Goal: Find specific page/section: Find specific page/section

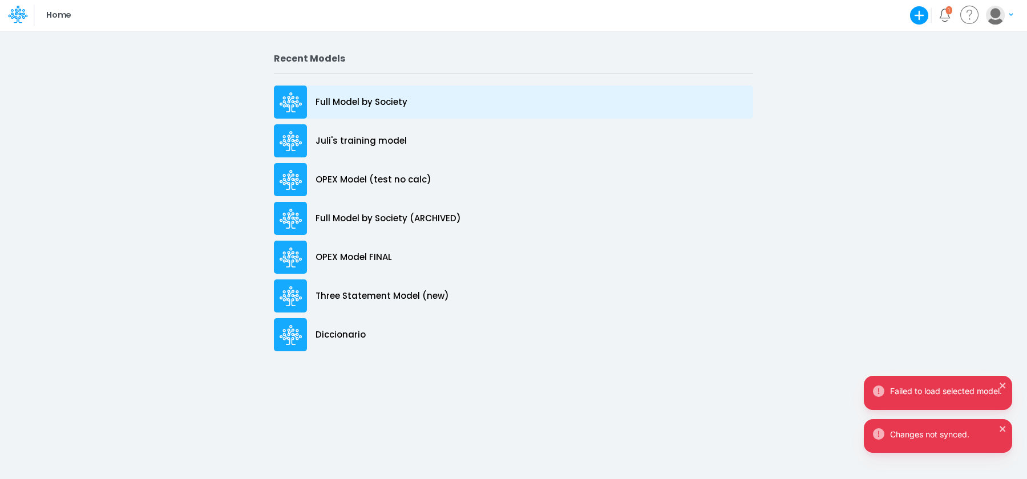
click at [418, 101] on div "Full Model by Society" at bounding box center [513, 102] width 479 height 33
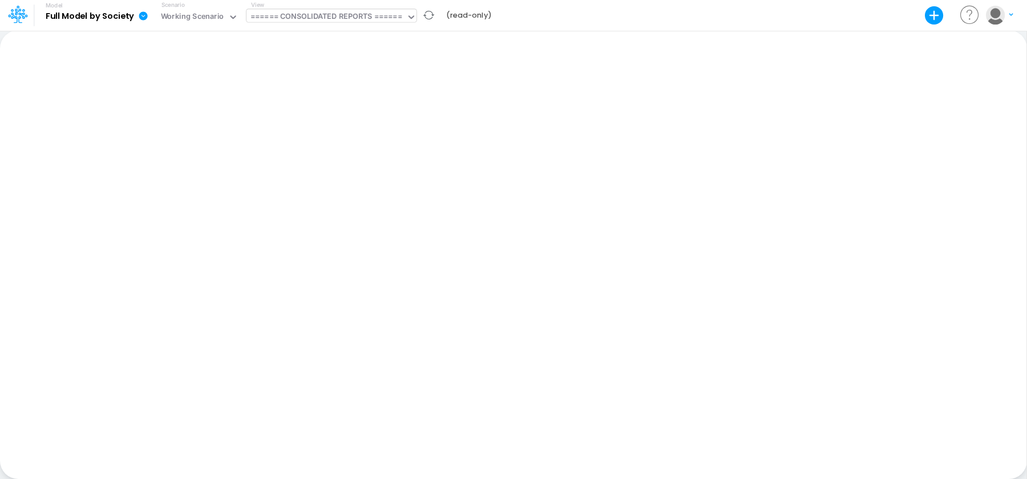
click at [362, 13] on div "====== CONSOLIDATED REPORTS ======" at bounding box center [327, 17] width 152 height 13
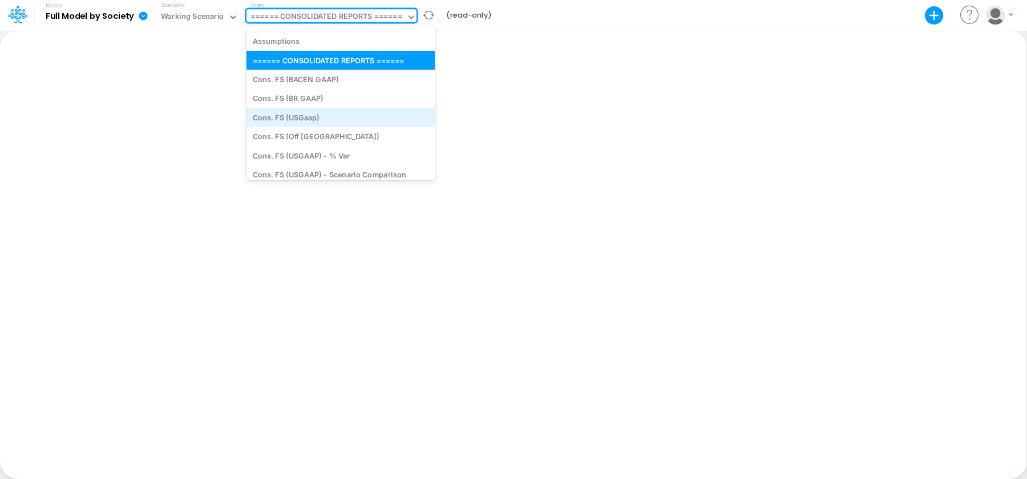
scroll to position [18, 0]
click at [357, 115] on div "Cons. FS (USGaap)" at bounding box center [341, 116] width 188 height 19
type input "Consolidated FS - USGAAP"
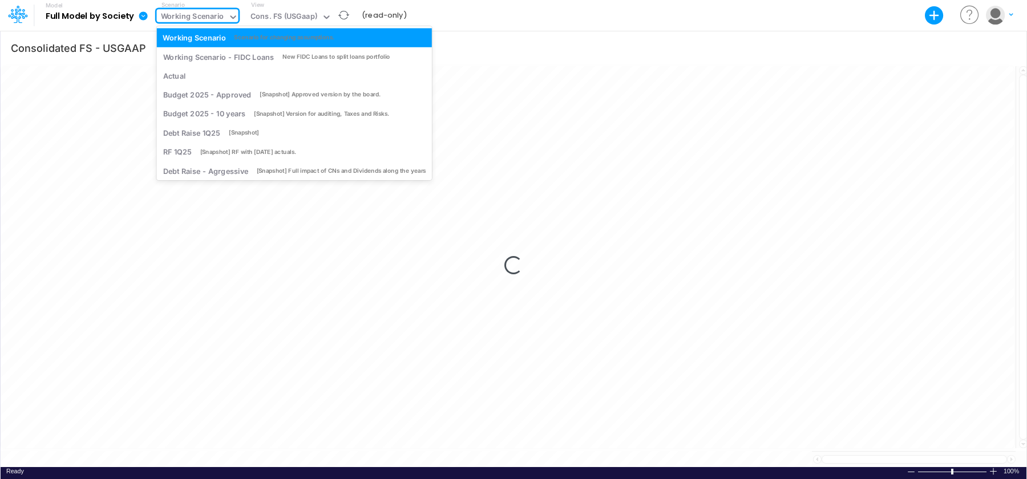
click at [217, 15] on div "Working Scenario" at bounding box center [192, 17] width 63 height 13
click at [226, 90] on div "Budget 2025 - Approved" at bounding box center [207, 95] width 88 height 11
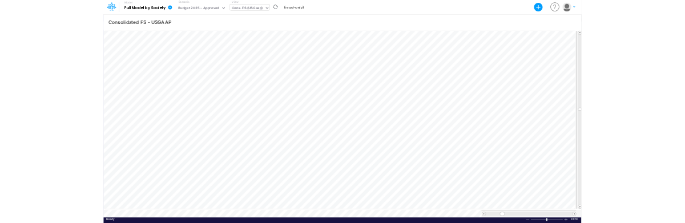
scroll to position [5, 0]
